Goal: Feedback & Contribution: Contribute content

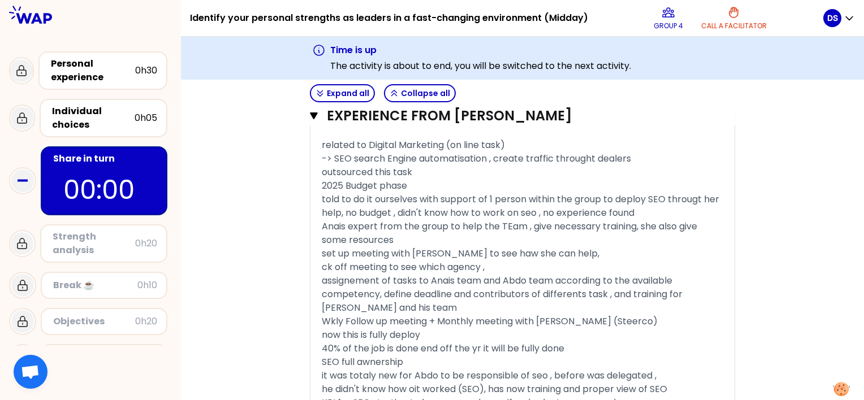
scroll to position [802, 0]
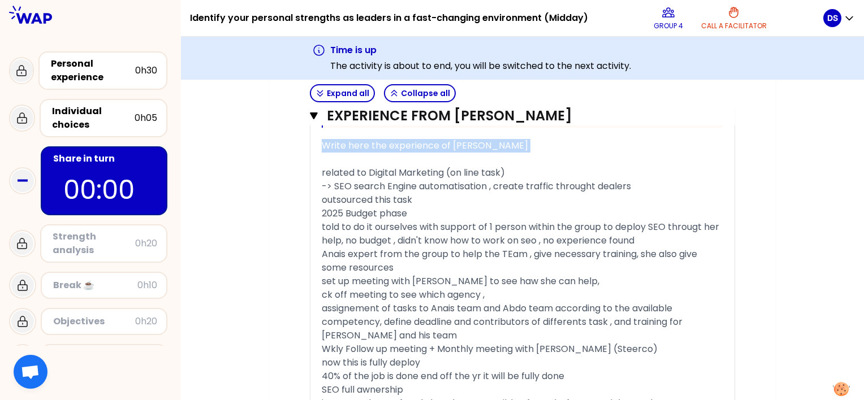
drag, startPoint x: 324, startPoint y: 145, endPoint x: 382, endPoint y: 157, distance: 59.6
click at [382, 157] on div "« I had to work on the SEO project for our BA internally with my team. I person…" at bounding box center [523, 122] width 402 height 930
click at [320, 172] on div "« I had to work on the SEO project for our BA internally with my team. I person…" at bounding box center [523, 122] width 424 height 930
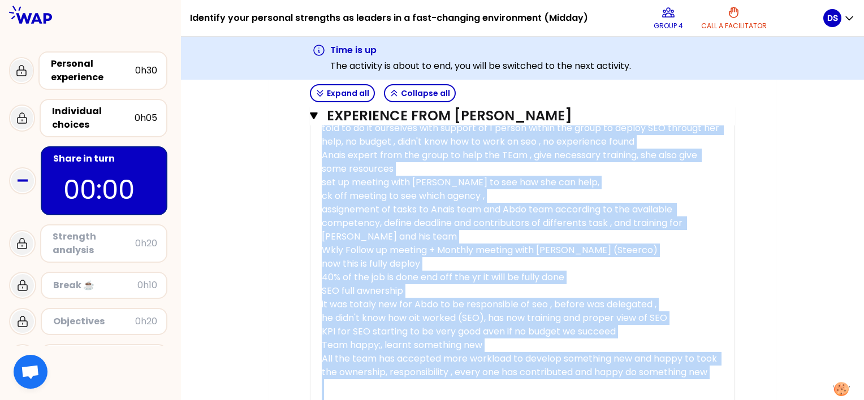
scroll to position [1118, 0]
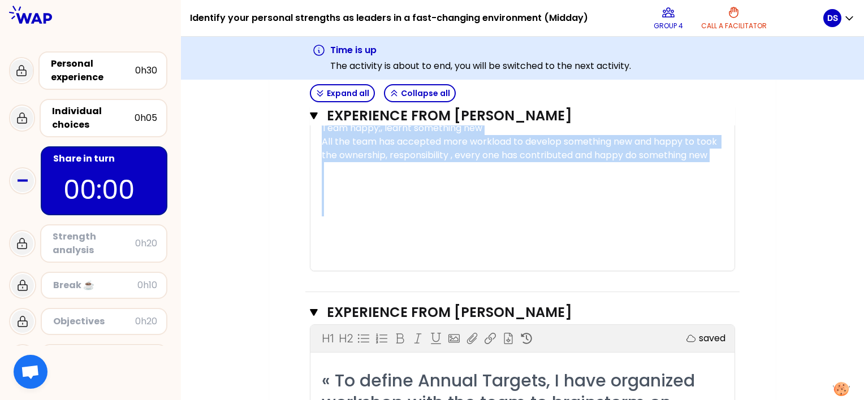
drag, startPoint x: 324, startPoint y: 172, endPoint x: 618, endPoint y: 227, distance: 299.2
copy div "elated to Digital Marketing (on line task) -> SEO search Engine automatisation …"
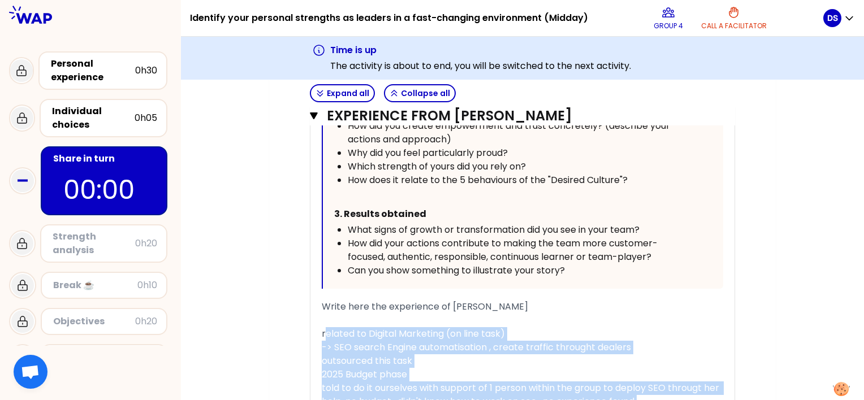
scroll to position [665, 0]
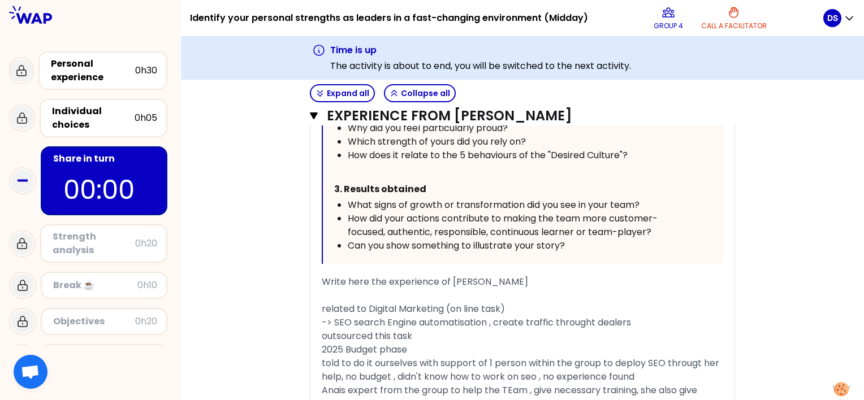
click at [322, 305] on span "related to Digital Marketing (on line task)" at bounding box center [413, 309] width 183 height 13
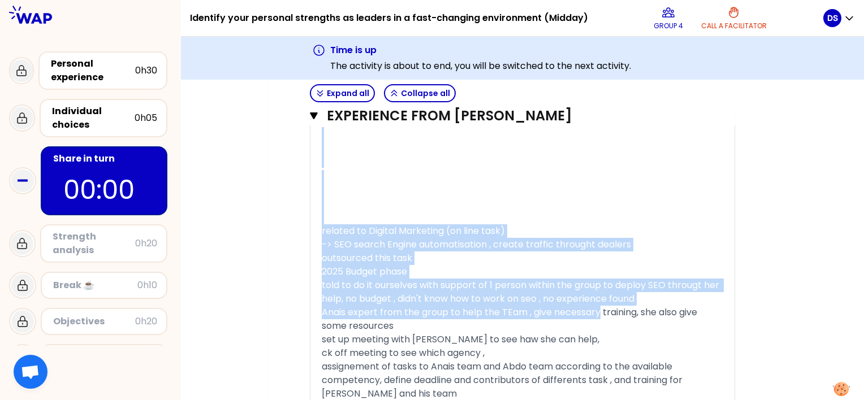
scroll to position [1135, 0]
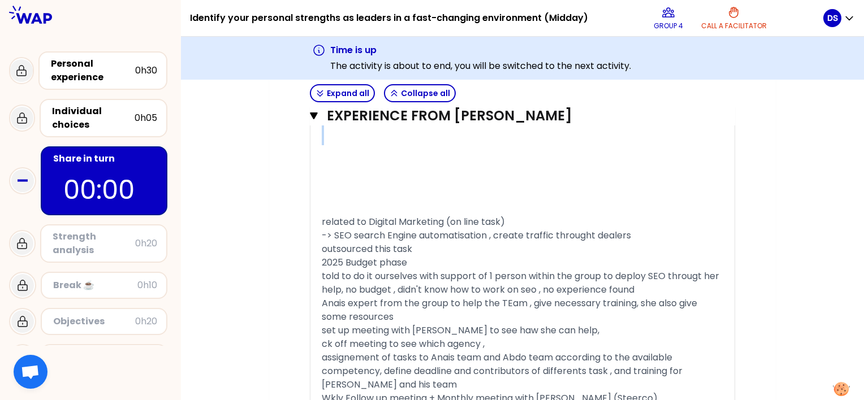
drag, startPoint x: 323, startPoint y: 187, endPoint x: 584, endPoint y: 194, distance: 260.9
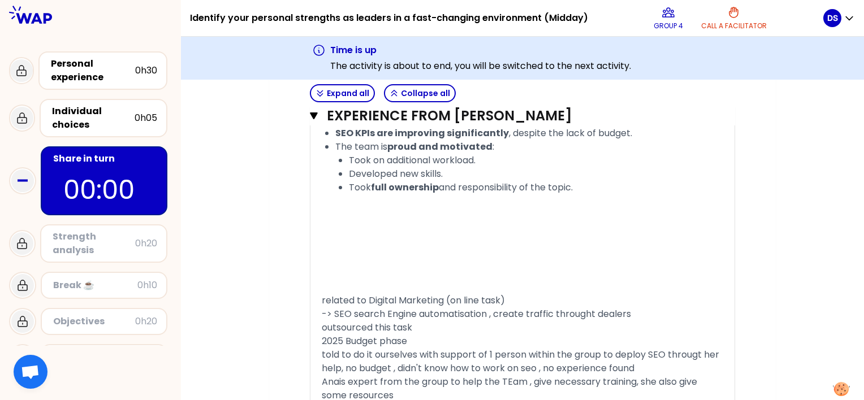
scroll to position [1265, 0]
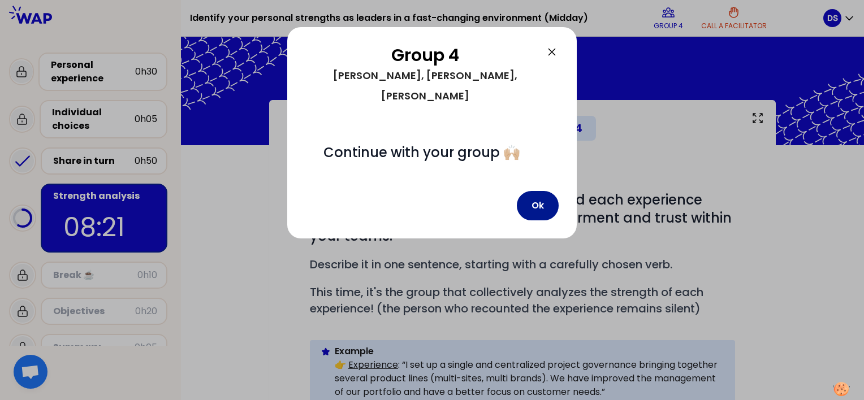
click at [552, 191] on button "Ok" at bounding box center [538, 205] width 42 height 29
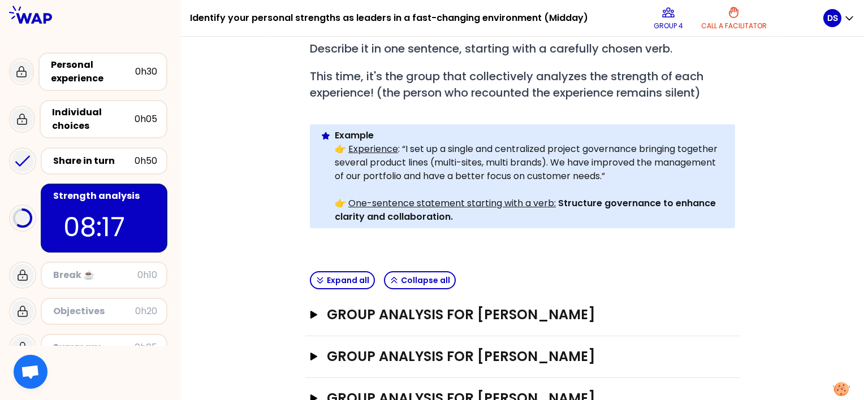
scroll to position [279, 0]
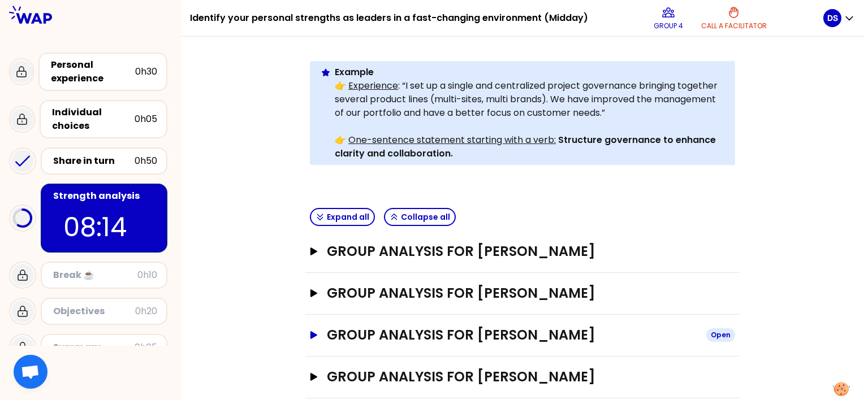
click at [315, 331] on icon "button" at bounding box center [314, 335] width 7 height 8
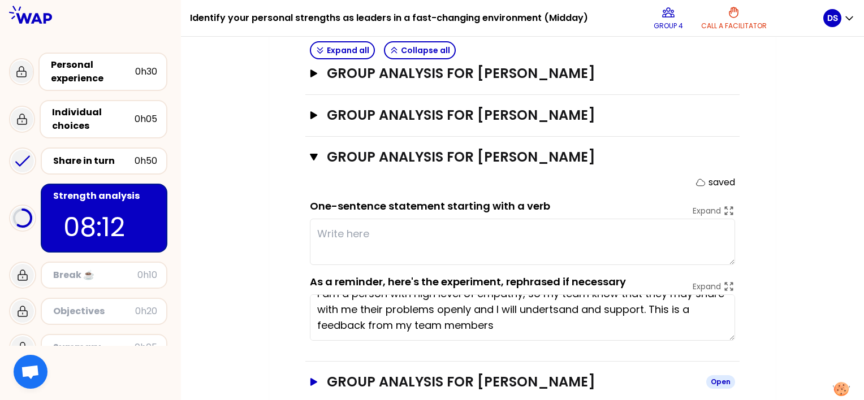
scroll to position [462, 0]
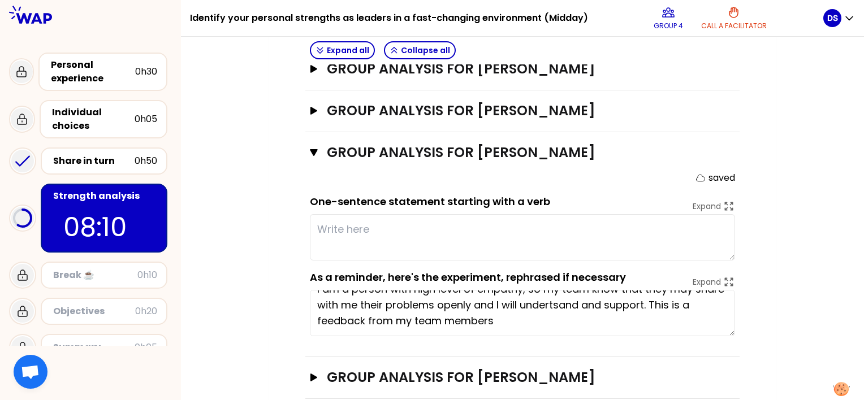
click at [456, 214] on textarea at bounding box center [522, 237] width 425 height 46
click at [322, 214] on textarea "Emphaty" at bounding box center [522, 237] width 425 height 46
drag, startPoint x: 501, startPoint y: 222, endPoint x: 485, endPoint y: 217, distance: 16.6
click at [494, 222] on textarea "Leading with emphaty" at bounding box center [522, 237] width 425 height 46
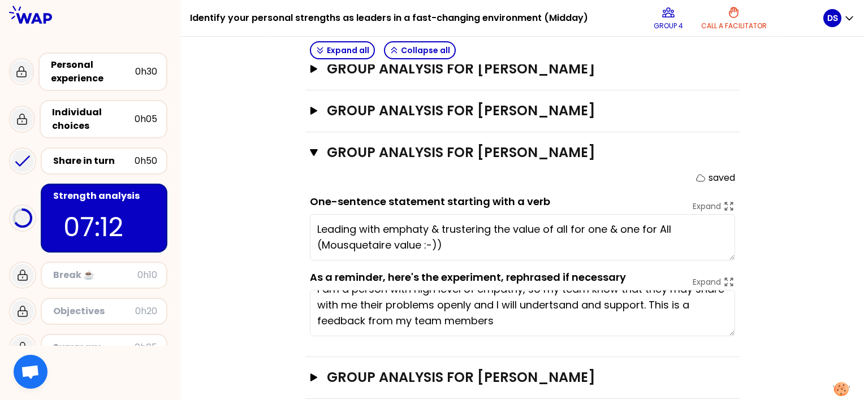
click at [490, 226] on textarea "Leading with emphaty & trustering the value of all for one & one for All (Mousq…" at bounding box center [522, 237] width 425 height 46
click at [474, 222] on textarea "Leading with emphaty & trustering the value of all for one & one for All (Mousq…" at bounding box center [522, 237] width 425 height 46
click at [568, 229] on textarea "Leading with emphaty & trustering the value of all for one & one for All (Mousq…" at bounding box center [522, 237] width 425 height 46
click at [550, 222] on textarea "Leading with emphaty & trustering the value of all for one & one for All (Mousq…" at bounding box center [522, 237] width 425 height 46
click at [603, 228] on textarea "Leading with emphaty & trustering the value of all for one & one for All (Mousq…" at bounding box center [522, 237] width 425 height 46
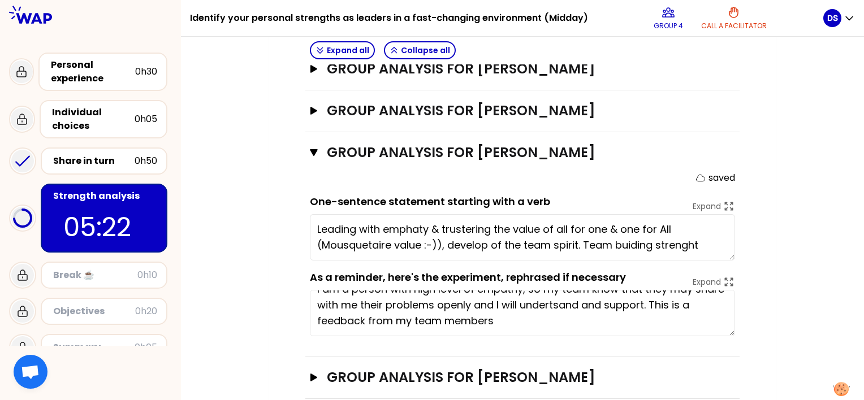
click at [584, 223] on textarea "Leading with emphaty & trustering the value of all for one & one for All (Mousq…" at bounding box center [522, 237] width 425 height 46
click at [702, 226] on textarea "Leading with emphaty & trustering the value of all for one & one for All (Mousq…" at bounding box center [522, 237] width 425 height 46
type textarea "Leading with emphaty & trustering the value of all for one & one for All (Mousq…"
click at [311, 374] on icon "button" at bounding box center [314, 378] width 7 height 8
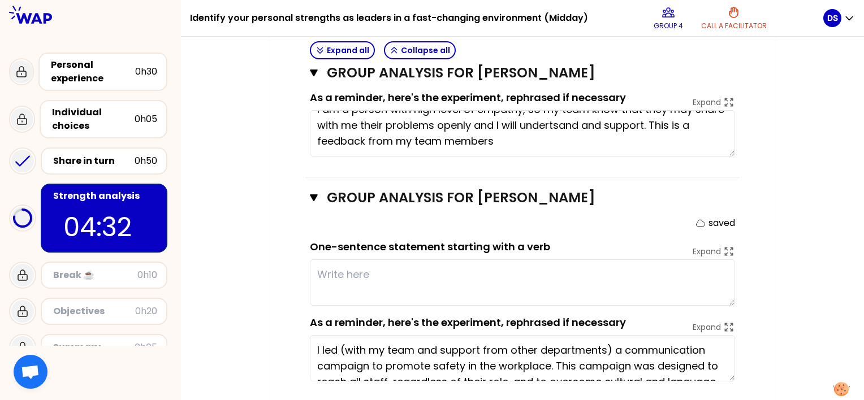
scroll to position [645, 0]
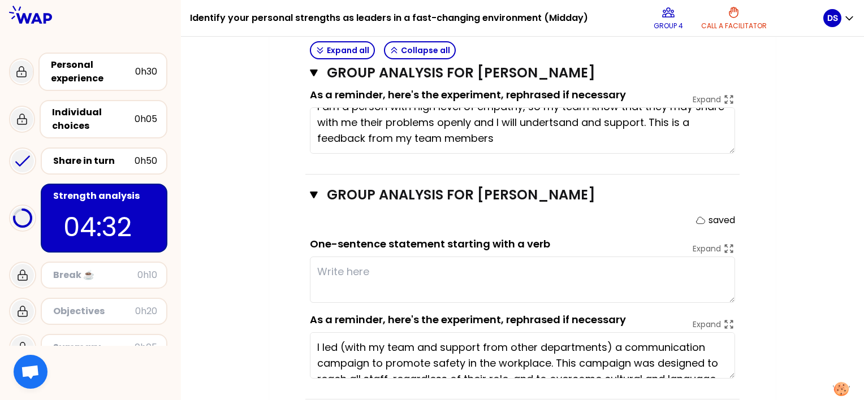
click at [394, 257] on textarea at bounding box center [522, 280] width 425 height 46
click at [381, 257] on textarea "Develop the golden" at bounding box center [522, 280] width 425 height 46
click at [532, 257] on textarea "Develop the Health & Safety golden" at bounding box center [522, 280] width 425 height 46
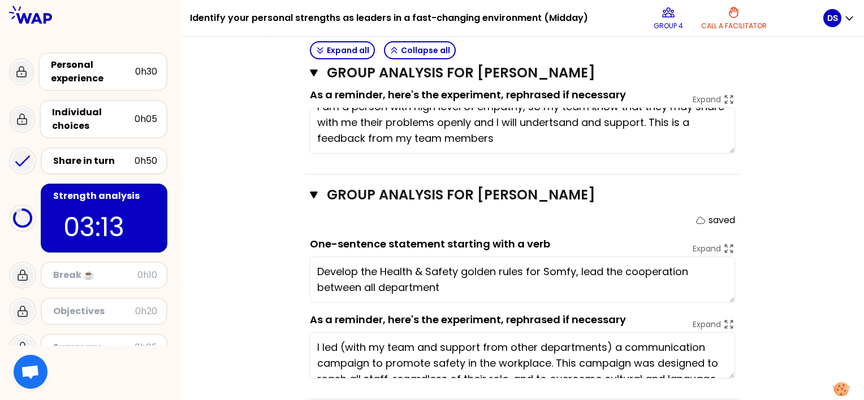
click at [623, 257] on textarea "Develop the Health & Safety golden rules for Somfy, lead the cooperation betwee…" at bounding box center [522, 280] width 425 height 46
click at [419, 266] on textarea "Develop the Health & Safety golden rules for Somfy, lead the project with high …" at bounding box center [522, 280] width 425 height 46
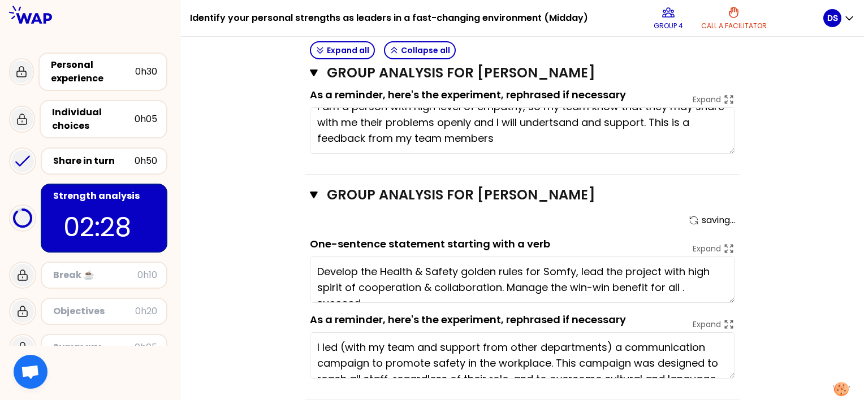
scroll to position [8, 0]
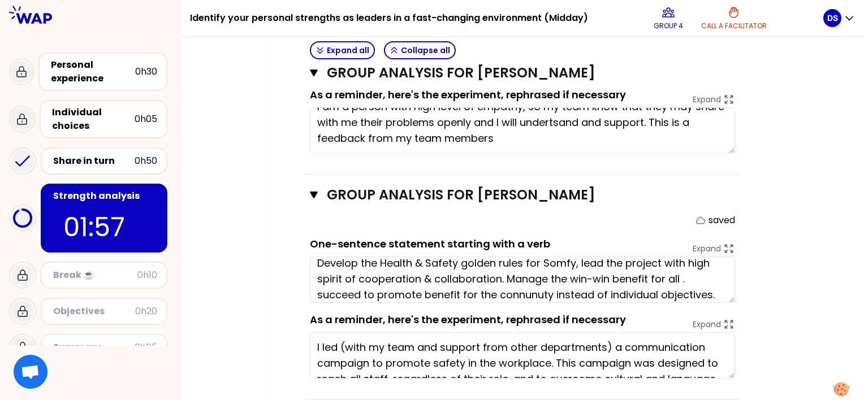
click at [523, 273] on textarea "Develop the Health & Safety golden rules for Somfy, lead the project with high …" at bounding box center [522, 280] width 425 height 46
click at [551, 275] on textarea "Develop the Health & Safety golden rules for Somfy, lead the project with high …" at bounding box center [522, 280] width 425 height 46
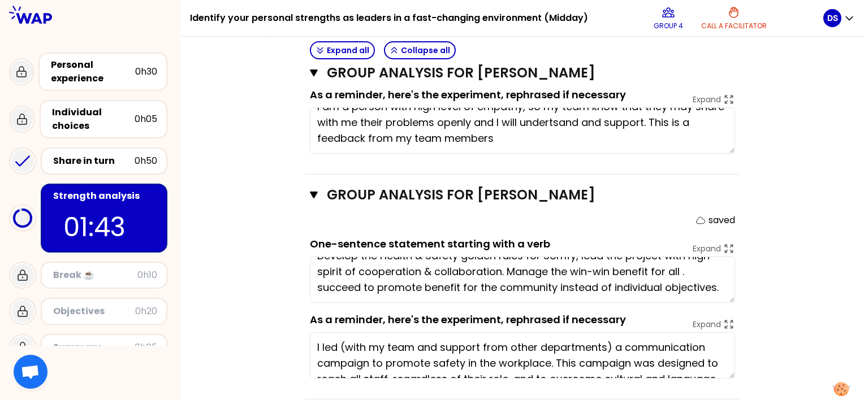
click at [721, 267] on textarea "Develop the Health & Safety golden rules for Somfy, lead the project with high …" at bounding box center [522, 280] width 425 height 46
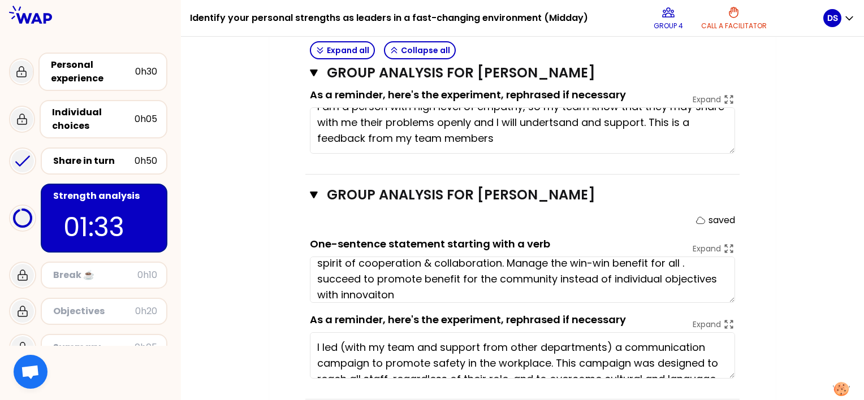
click at [319, 273] on textarea "Develop the Health & Safety golden rules for Somfy, lead the project with high …" at bounding box center [522, 280] width 425 height 46
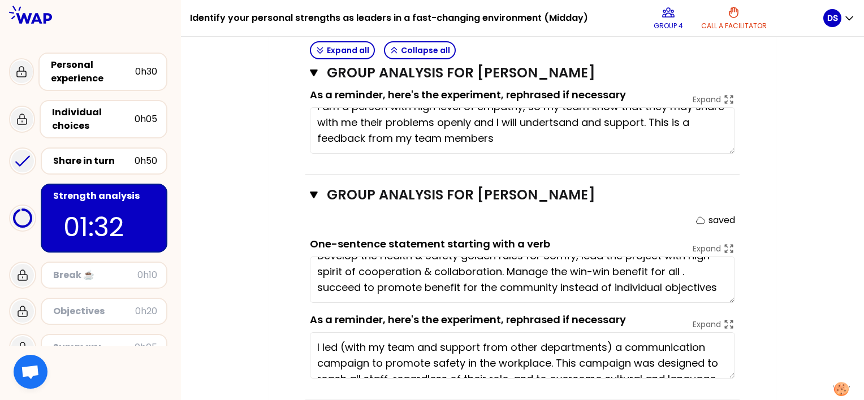
scroll to position [16, 0]
click at [365, 265] on textarea "Develop the Health & Safety golden rules for Somfy, lead the project with high …" at bounding box center [522, 280] width 425 height 46
paste textarea "with innovaiton"
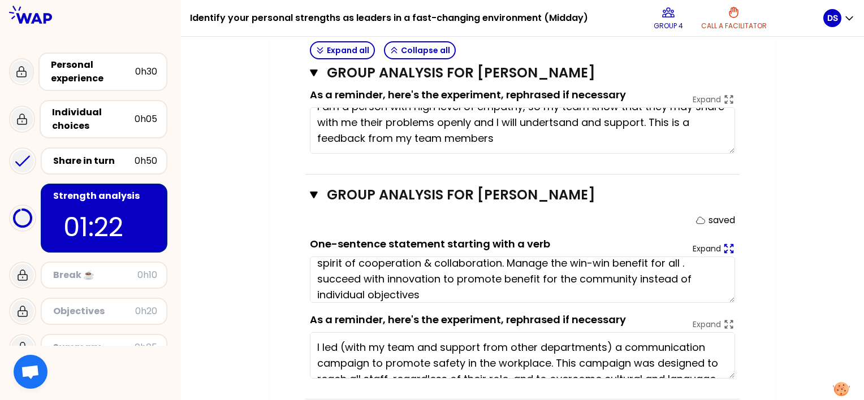
click at [726, 243] on icon at bounding box center [729, 249] width 12 height 12
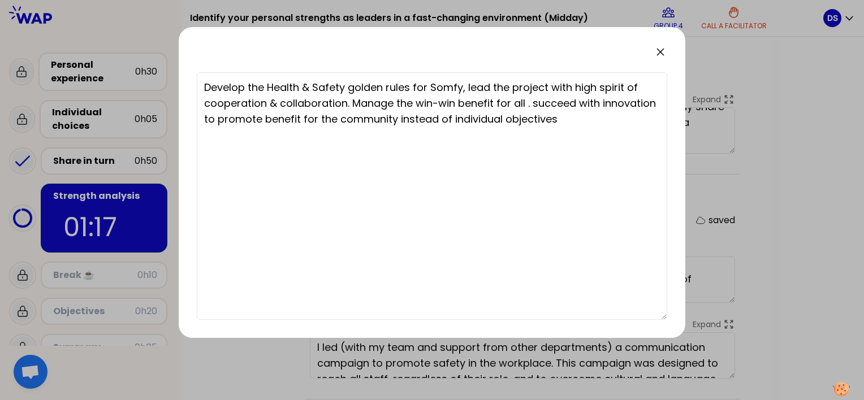
click at [566, 123] on textarea "Develop the Health & Safety golden rules for Somfy, lead the project with high …" at bounding box center [432, 196] width 471 height 248
type textarea "Develop the Health & Safety golden rules for Somfy, lead the project with high …"
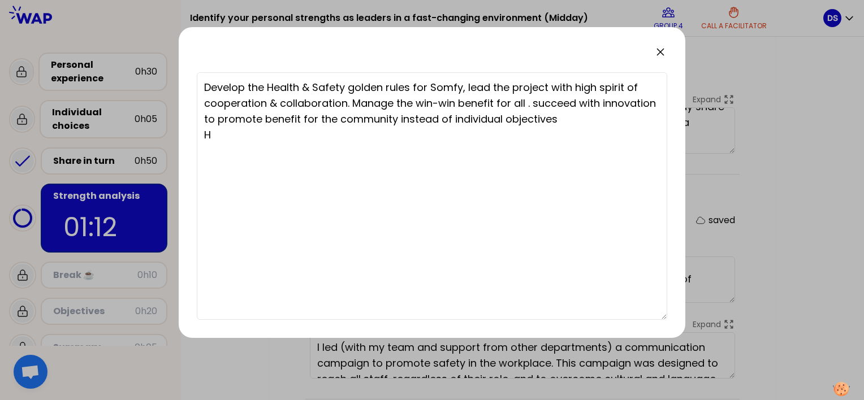
type textarea "Develop the Health & Safety golden rules for Somfy, lead the project with high …"
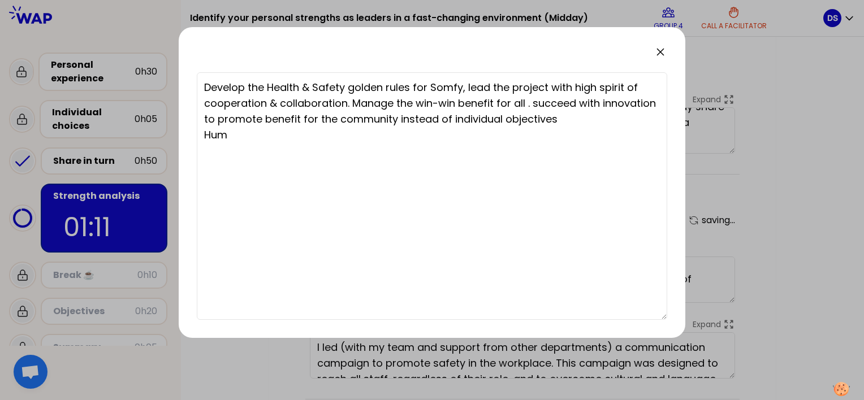
type textarea "Develop the Health & Safety golden rules for Somfy, lead the project with high …"
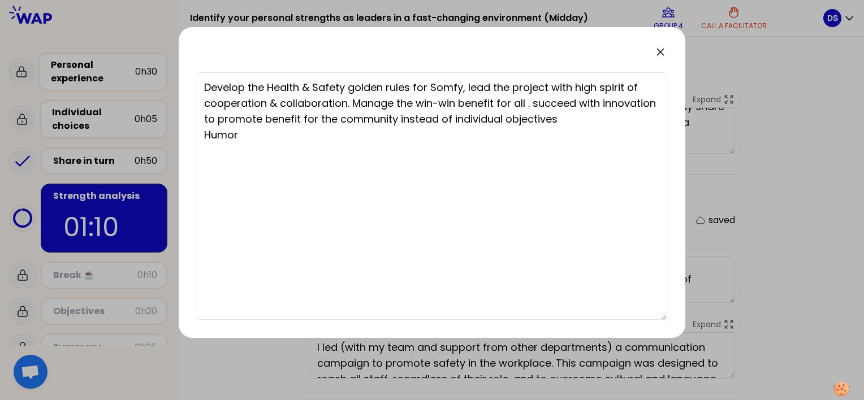
type textarea "Develop the Health & Safety golden rules for Somfy, lead the project with high …"
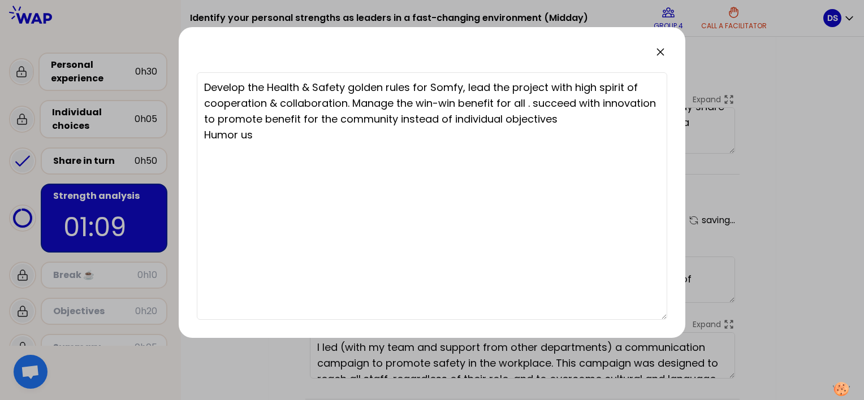
type textarea "Develop the Health & Safety golden rules for Somfy, lead the project with high …"
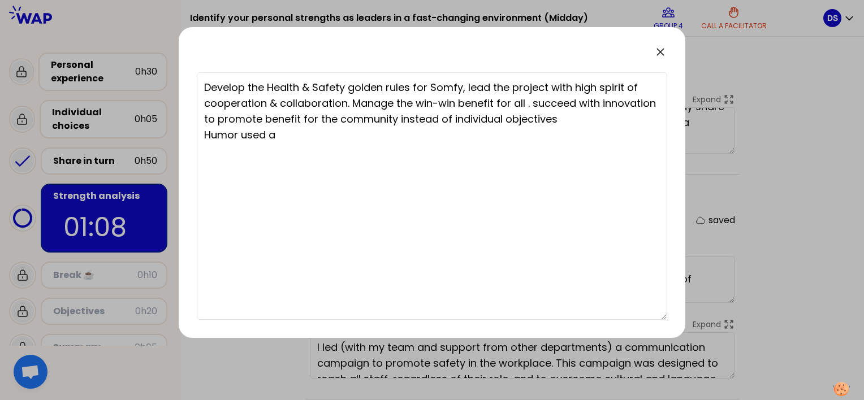
type textarea "Develop the Health & Safety golden rules for Somfy, lead the project with high …"
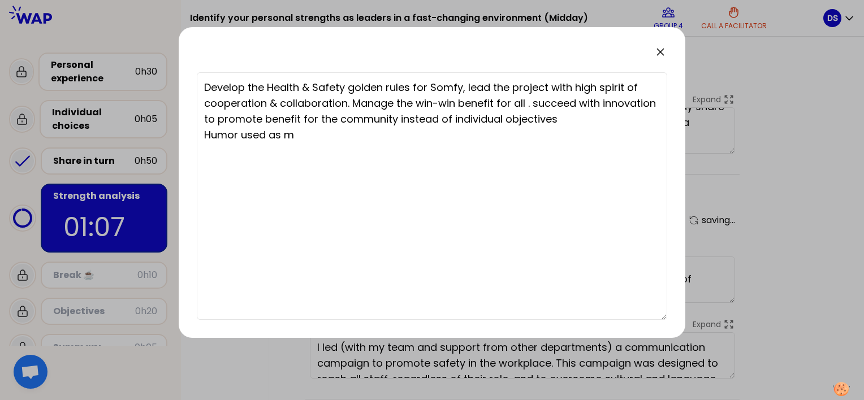
type textarea "Develop the Health & Safety golden rules for Somfy, lead the project with high …"
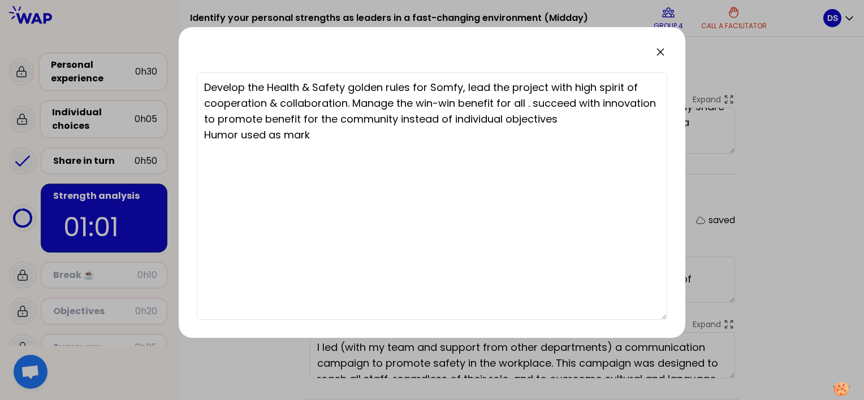
type textarea "Develop the Health & Safety golden rules for Somfy, lead the project with high …"
click at [287, 136] on textarea "Develop the Health & Safety golden rules for Somfy, lead the project with high …" at bounding box center [432, 196] width 471 height 248
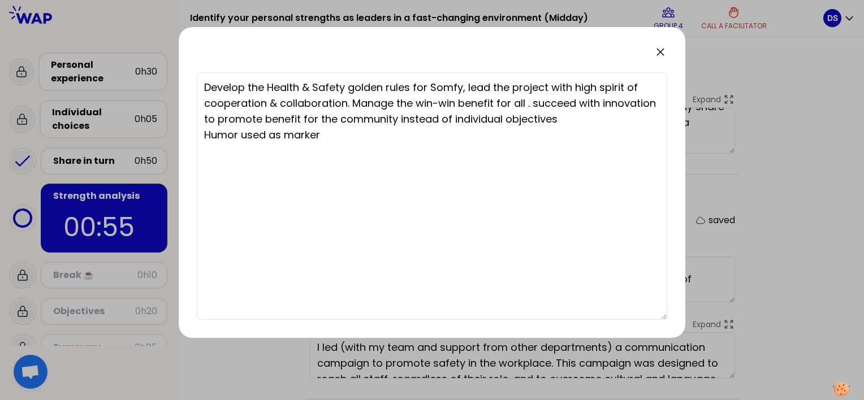
type textarea "Develop the Health & Safety golden rules for Somfy, lead the project with high …"
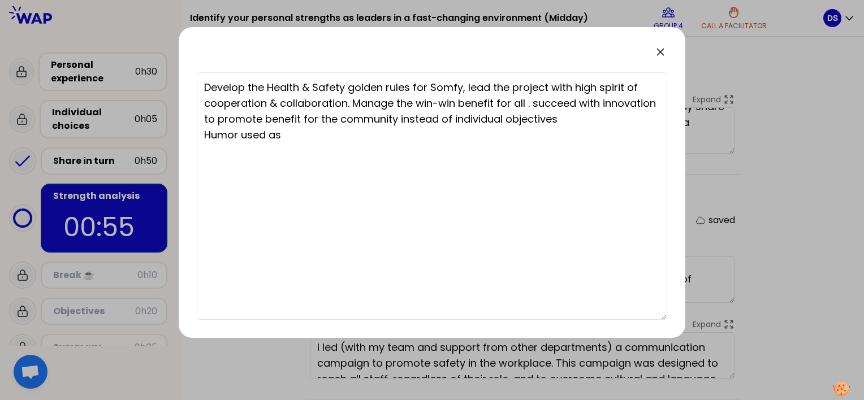
type textarea "Develop the Health & Safety golden rules for Somfy, lead the project with high …"
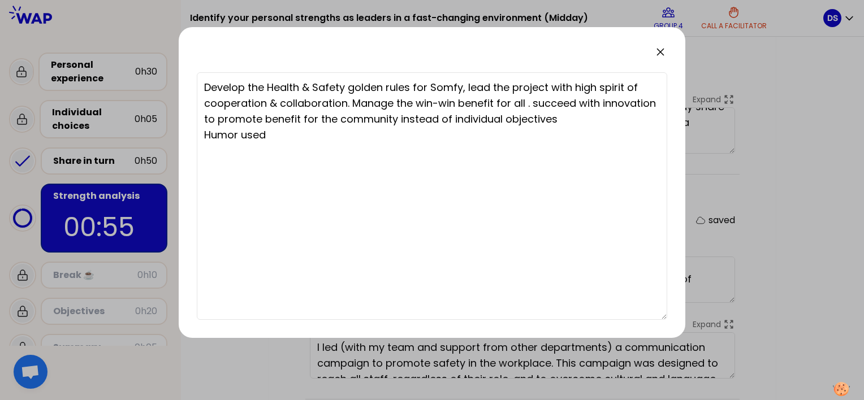
type textarea "Develop the Health & Safety golden rules for Somfy, lead the project with high …"
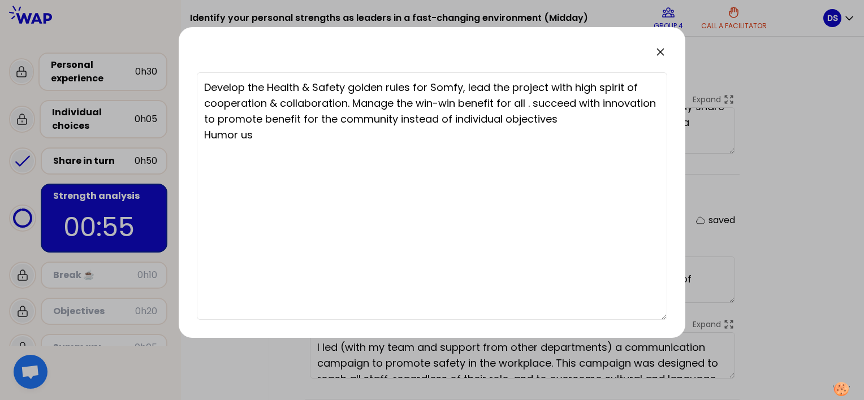
type textarea "Develop the Health & Safety golden rules for Somfy, lead the project with high …"
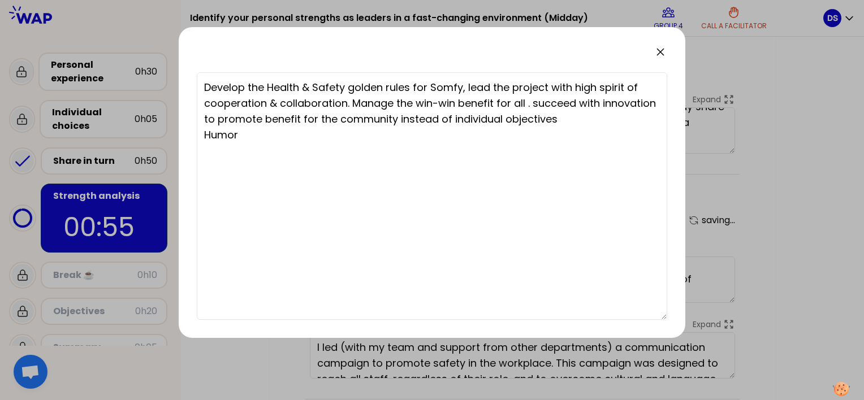
type textarea "Develop the Health & Safety golden rules for Somfy, lead the project with high …"
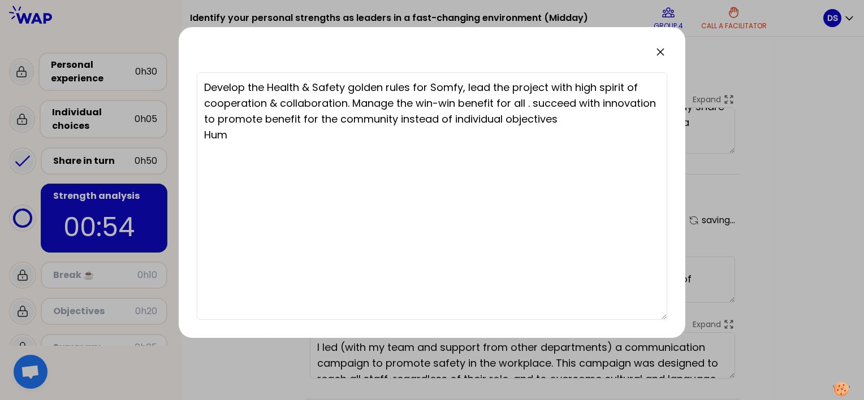
type textarea "Develop the Health & Safety golden rules for Somfy, lead the project with high …"
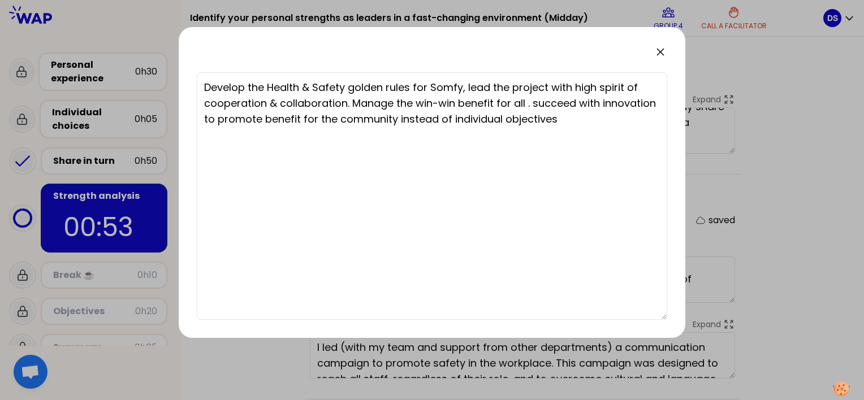
type textarea "Develop the Health & Safety golden rules for Somfy, lead the project with high …"
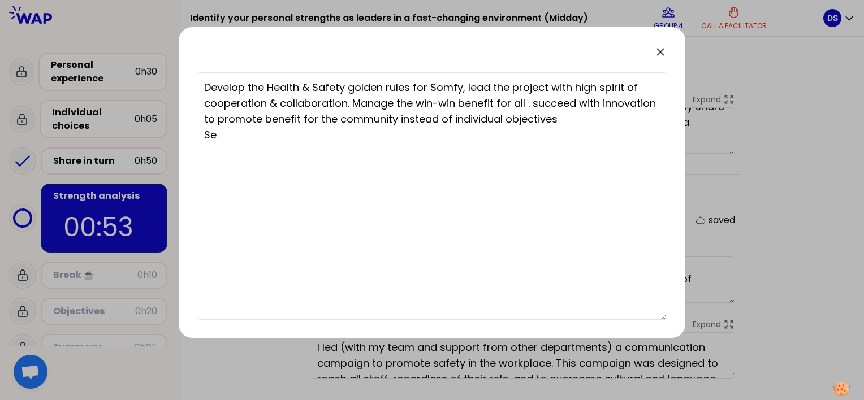
type textarea "Develop the Health & Safety golden rules for Somfy, lead the project with high …"
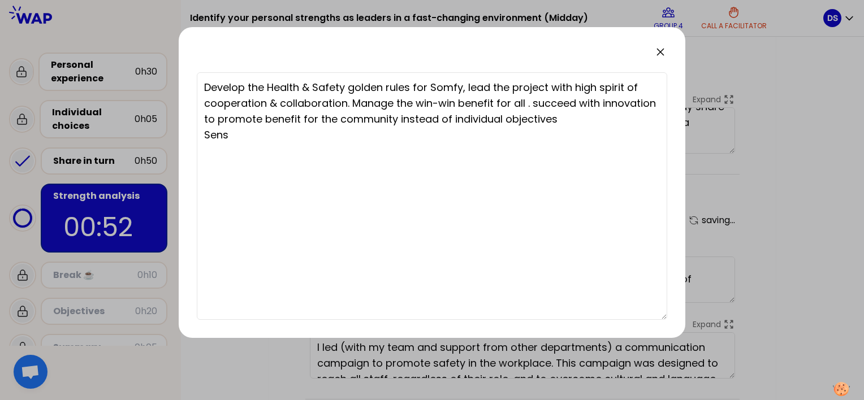
type textarea "Develop the Health & Safety golden rules for Somfy, lead the project with high …"
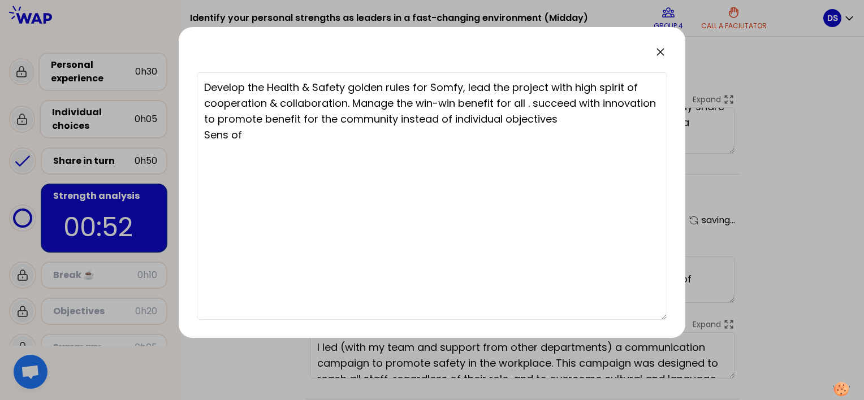
type textarea "Develop the Health & Safety golden rules for Somfy, lead the project with high …"
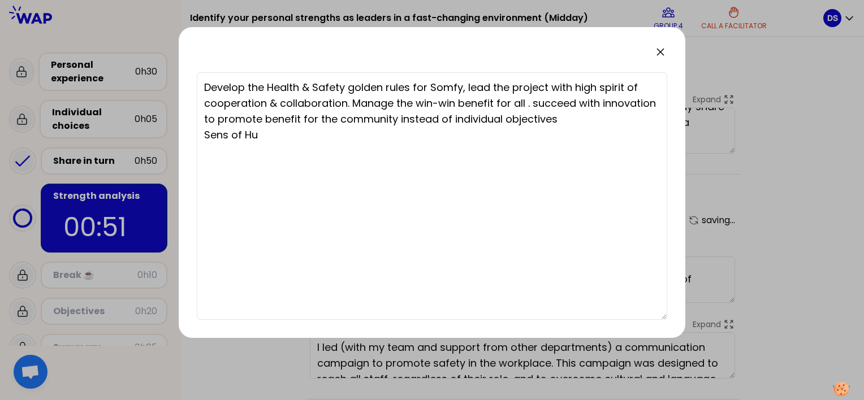
type textarea "Develop the Health & Safety golden rules for Somfy, lead the project with high …"
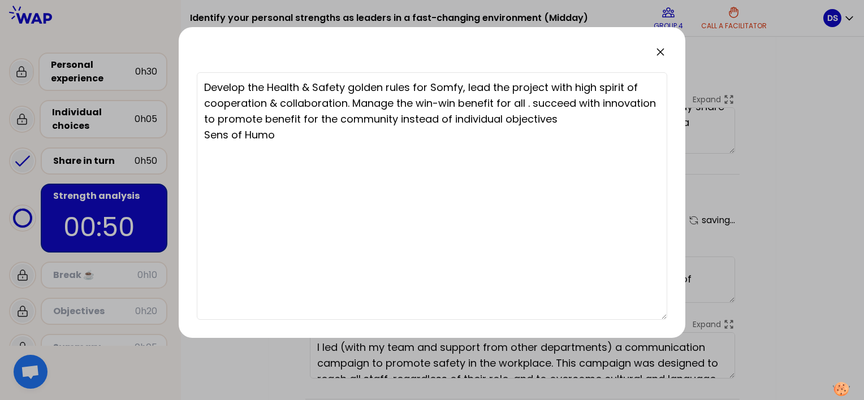
type textarea "Develop the Health & Safety golden rules for Somfy, lead the project with high …"
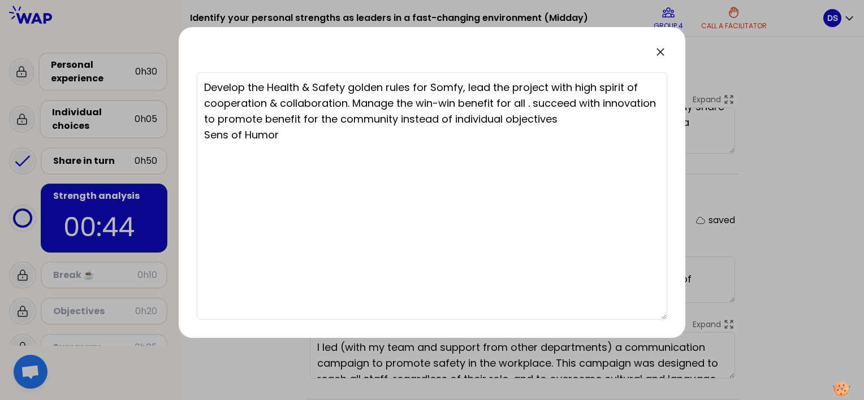
type textarea "Develop the Health & Safety golden rules for Somfy, lead the project with high …"
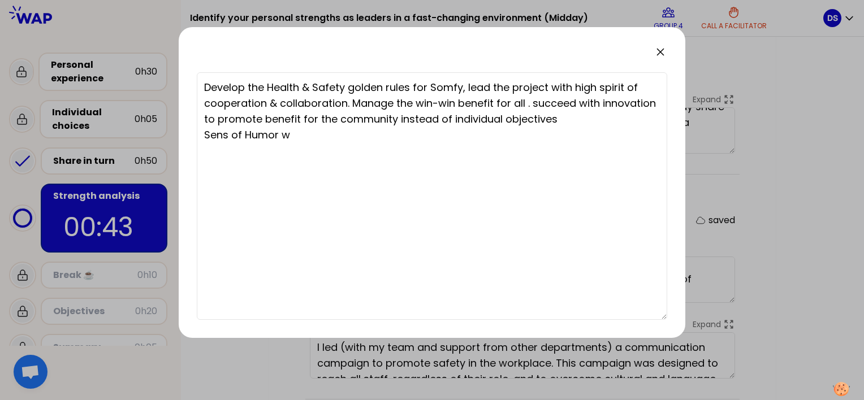
type textarea "Develop the Health & Safety golden rules for Somfy, lead the project with high …"
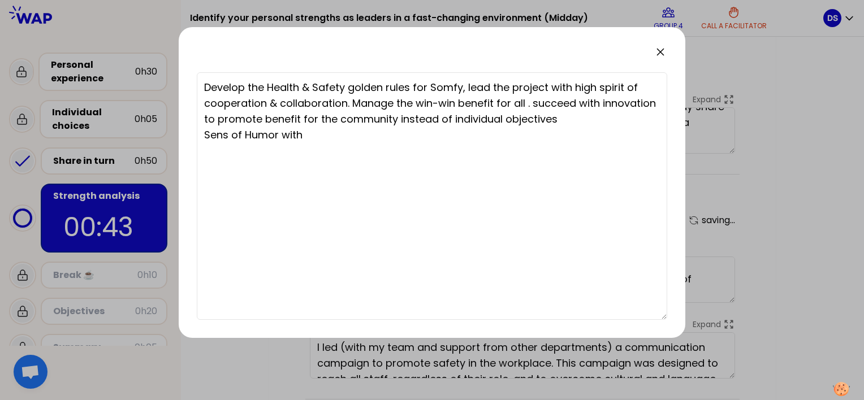
type textarea "Develop the Health & Safety golden rules for Somfy, lead the project with high …"
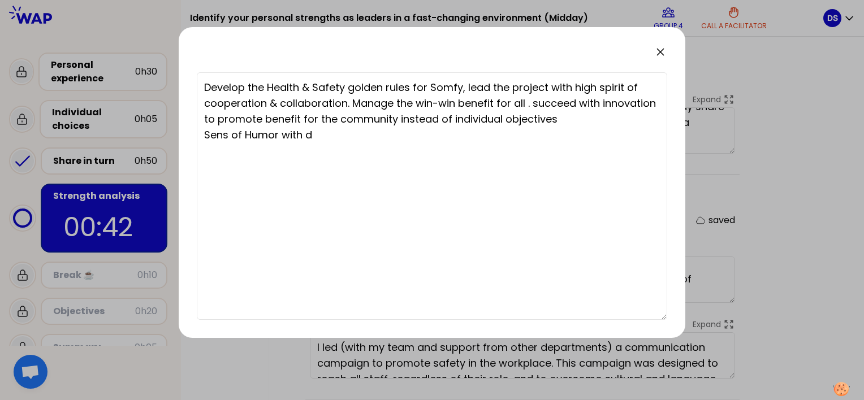
type textarea "Develop the Health & Safety golden rules for Somfy, lead the project with high …"
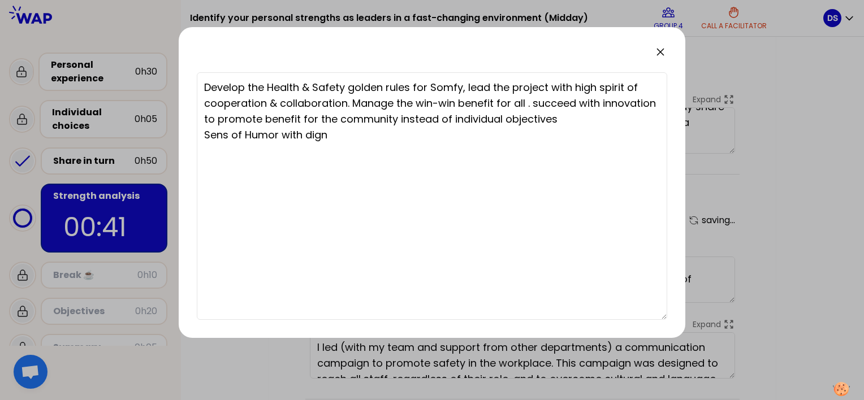
type textarea "Develop the Health & Safety golden rules for Somfy, lead the project with high …"
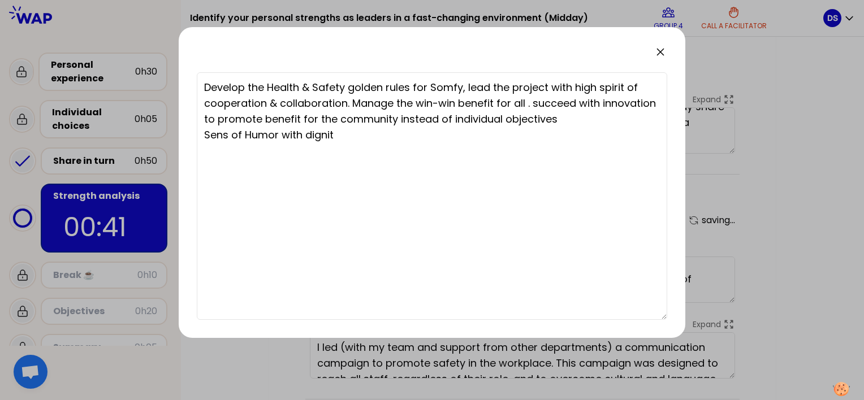
type textarea "Develop the Health & Safety golden rules for Somfy, lead the project with high …"
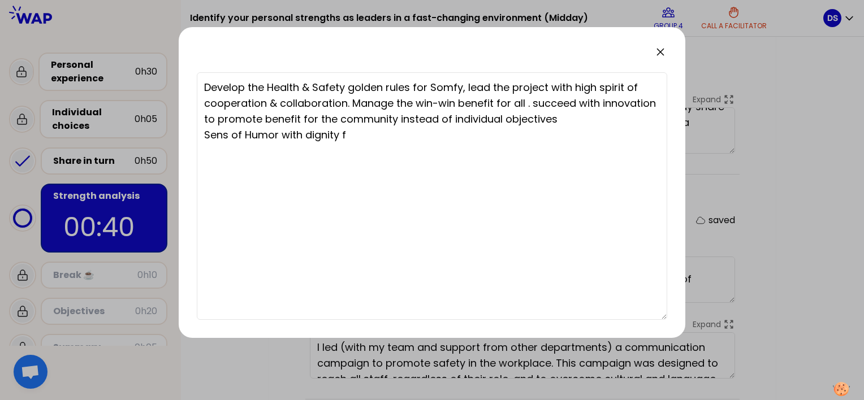
type textarea "Develop the Health & Safety golden rules for Somfy, lead the project with high …"
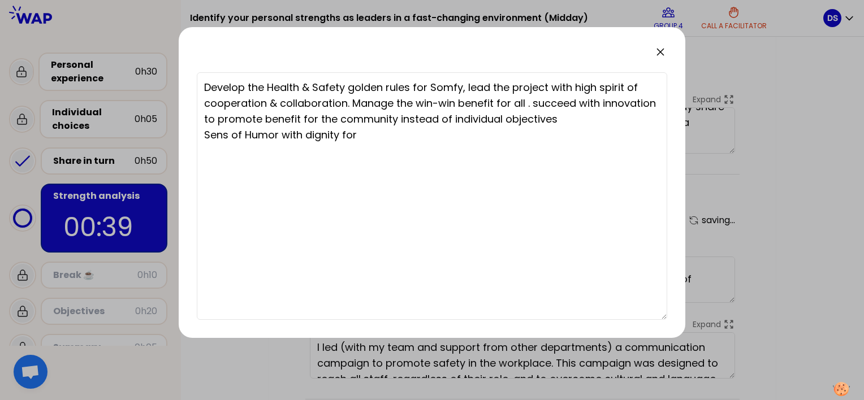
type textarea "Develop the Health & Safety golden rules for Somfy, lead the project with high …"
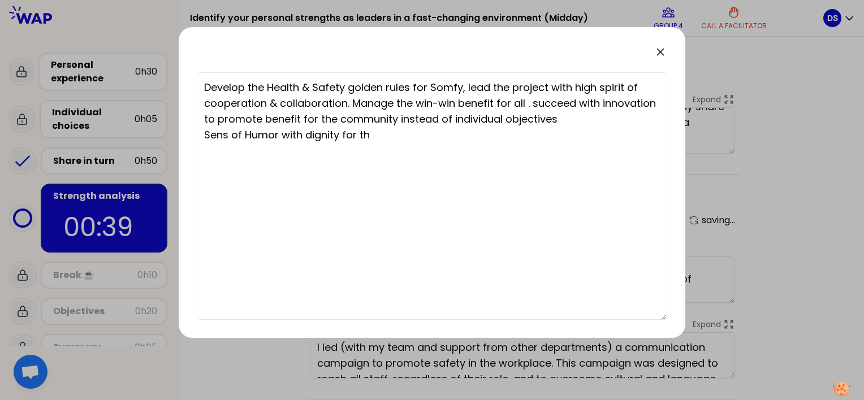
type textarea "Develop the Health & Safety golden rules for Somfy, lead the project with high …"
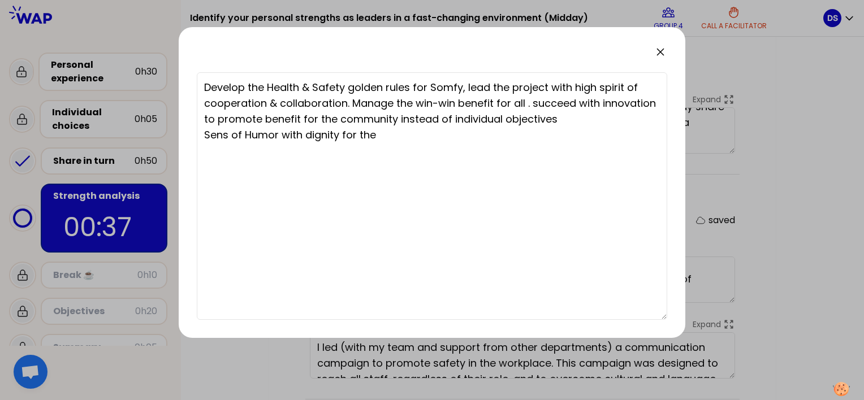
type textarea "Develop the Health & Safety golden rules for Somfy, lead the project with high …"
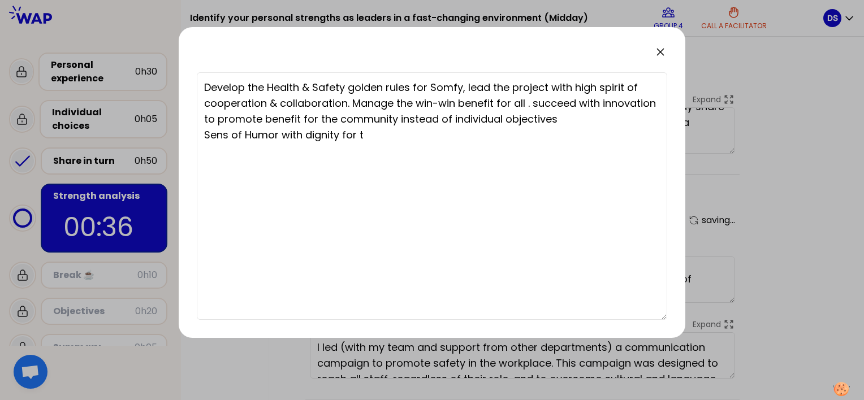
type textarea "Develop the Health & Safety golden rules for Somfy, lead the project with high …"
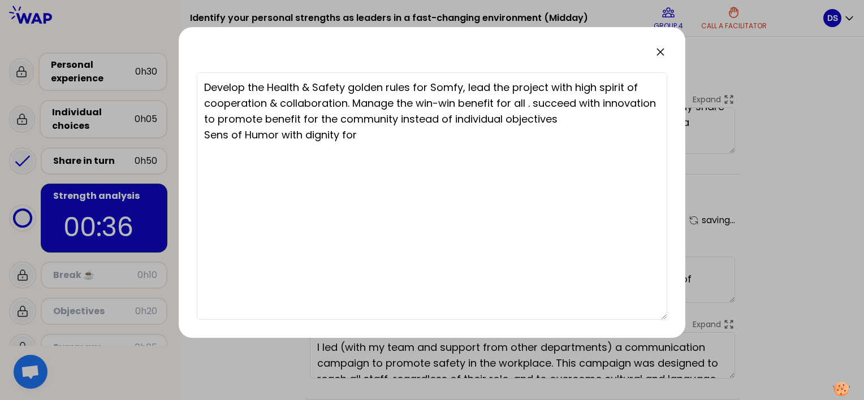
type textarea "Develop the Health & Safety golden rules for Somfy, lead the project with high …"
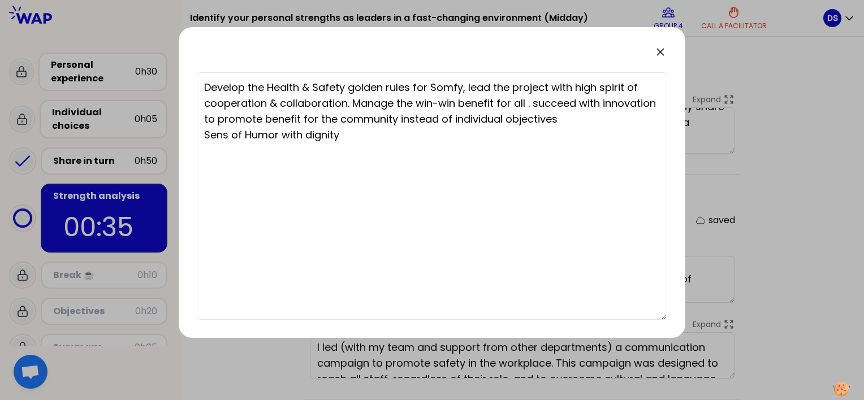
type textarea "Develop the Health & Safety golden rules for Somfy, lead the project with high …"
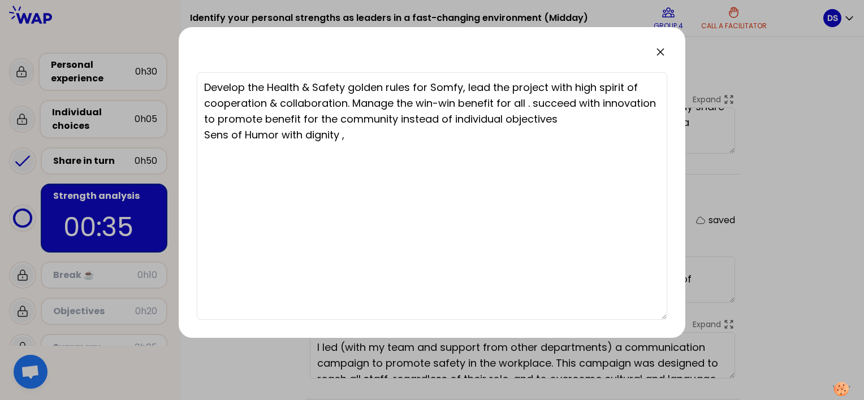
type textarea "Develop the Health & Safety golden rules for Somfy, lead the project with high …"
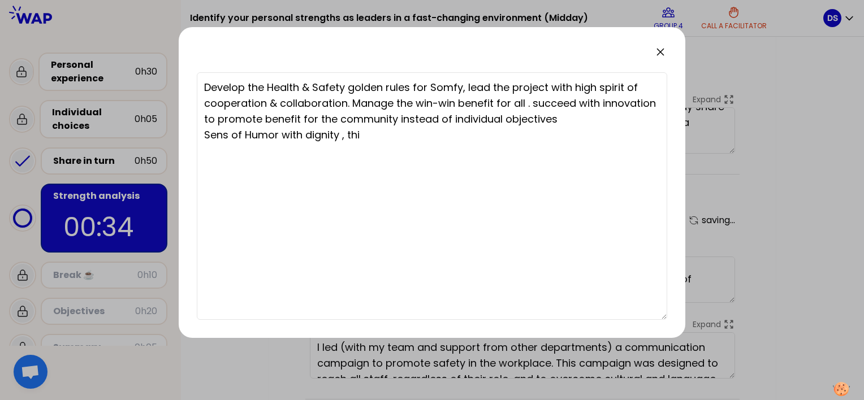
type textarea "Develop the Health & Safety golden rules for Somfy, lead the project with high …"
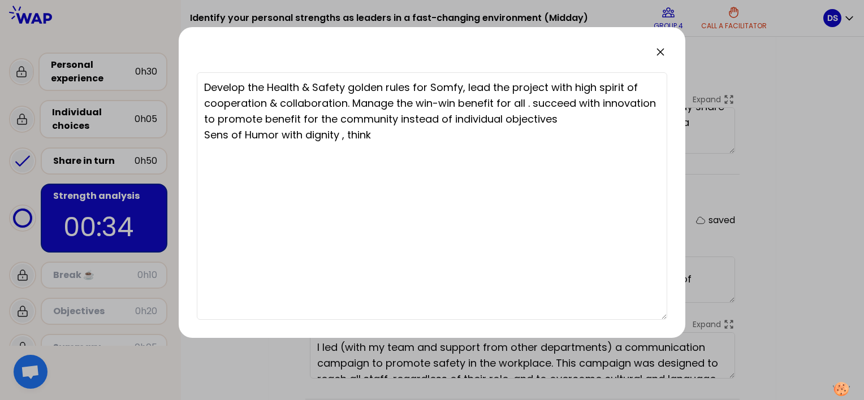
type textarea "Develop the Health & Safety golden rules for Somfy, lead the project with high …"
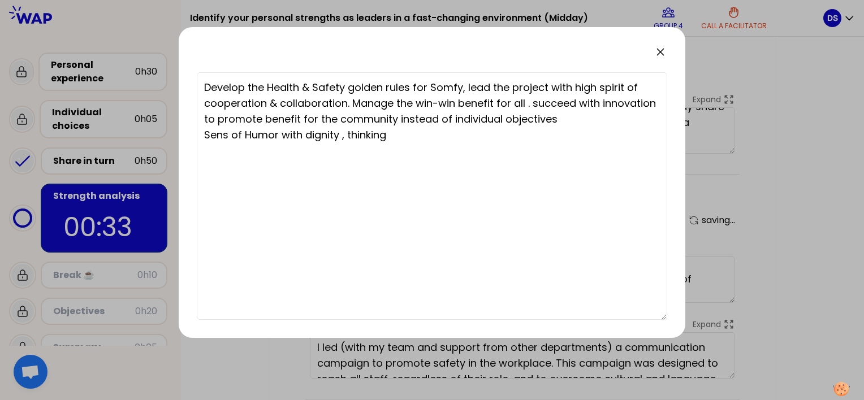
type textarea "Develop the Health & Safety golden rules for Somfy, lead the project with high …"
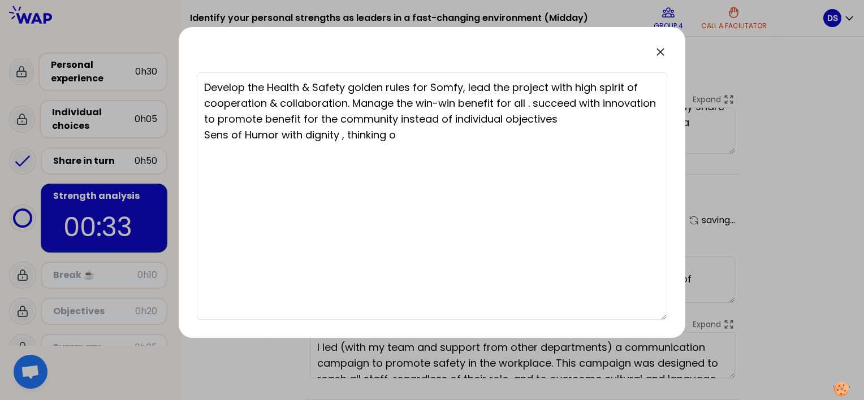
type textarea "Develop the Health & Safety golden rules for Somfy, lead the project with high …"
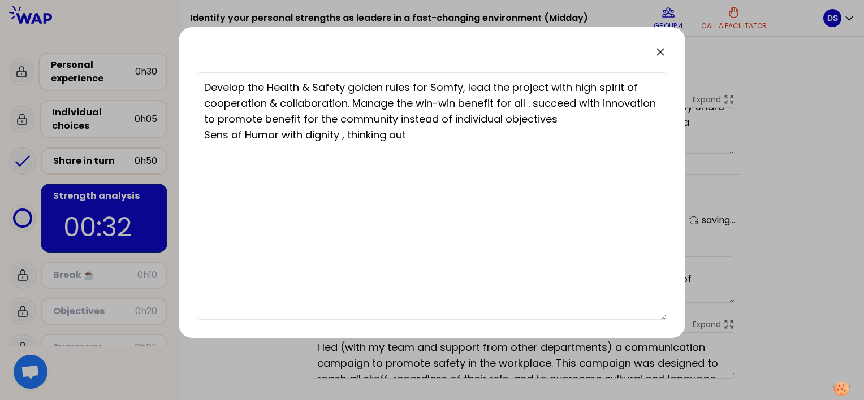
type textarea "Develop the Health & Safety golden rules for Somfy, lead the project with high …"
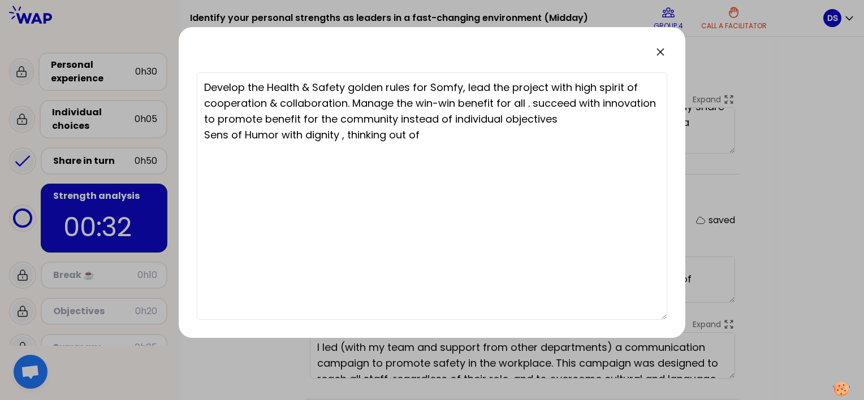
type textarea "Develop the Health & Safety golden rules for Somfy, lead the project with high …"
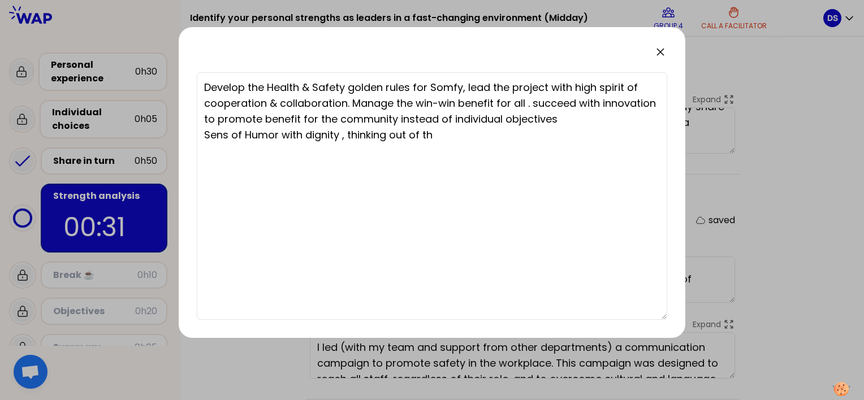
type textarea "Develop the Health & Safety golden rules for Somfy, lead the project with high …"
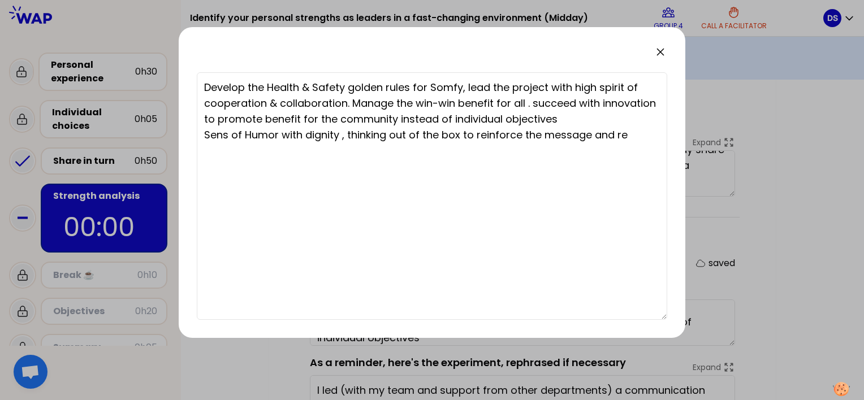
click at [227, 136] on textarea "Develop the Health & Safety golden rules for Somfy, lead the project with high …" at bounding box center [432, 196] width 471 height 248
click at [217, 134] on textarea "Develop the Health & Safety golden rules for Somfy, lead the project with high …" at bounding box center [432, 196] width 471 height 248
click at [229, 136] on textarea "Develop the Health & Safety golden rules for Somfy, lead the project with high …" at bounding box center [432, 196] width 471 height 248
click at [635, 135] on textarea "Develop the Health & Safety golden rules for Somfy, lead the project with high …" at bounding box center [432, 196] width 471 height 248
click at [661, 50] on icon at bounding box center [661, 52] width 14 height 14
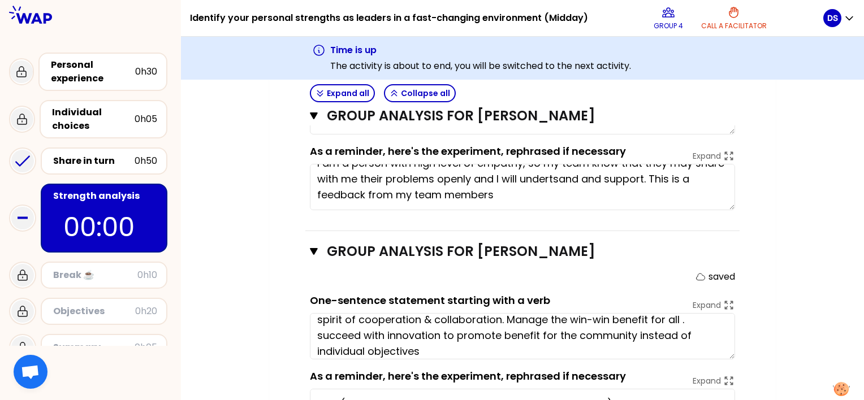
scroll to position [688, 0]
